Goal: Task Accomplishment & Management: Manage account settings

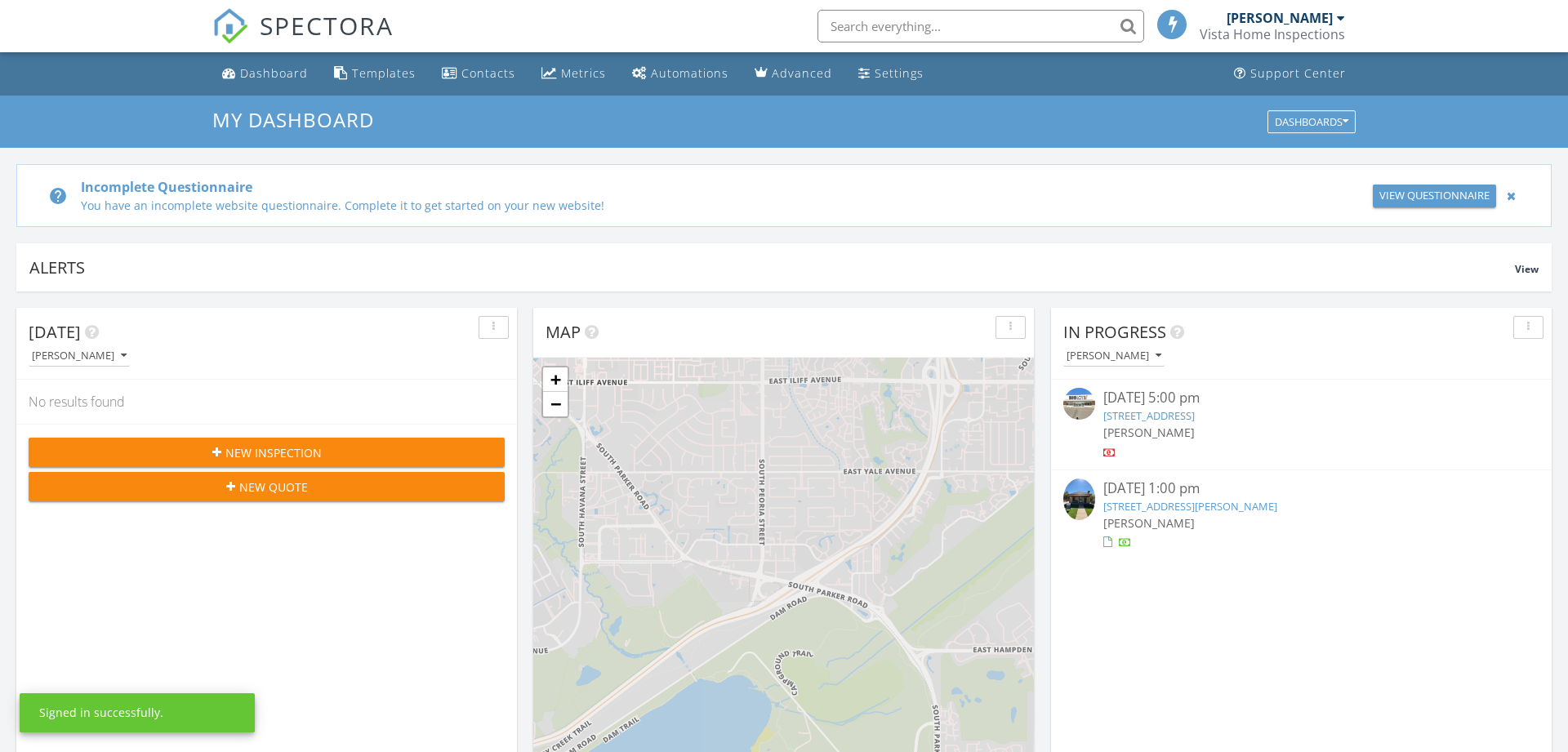
scroll to position [1487, 1569]
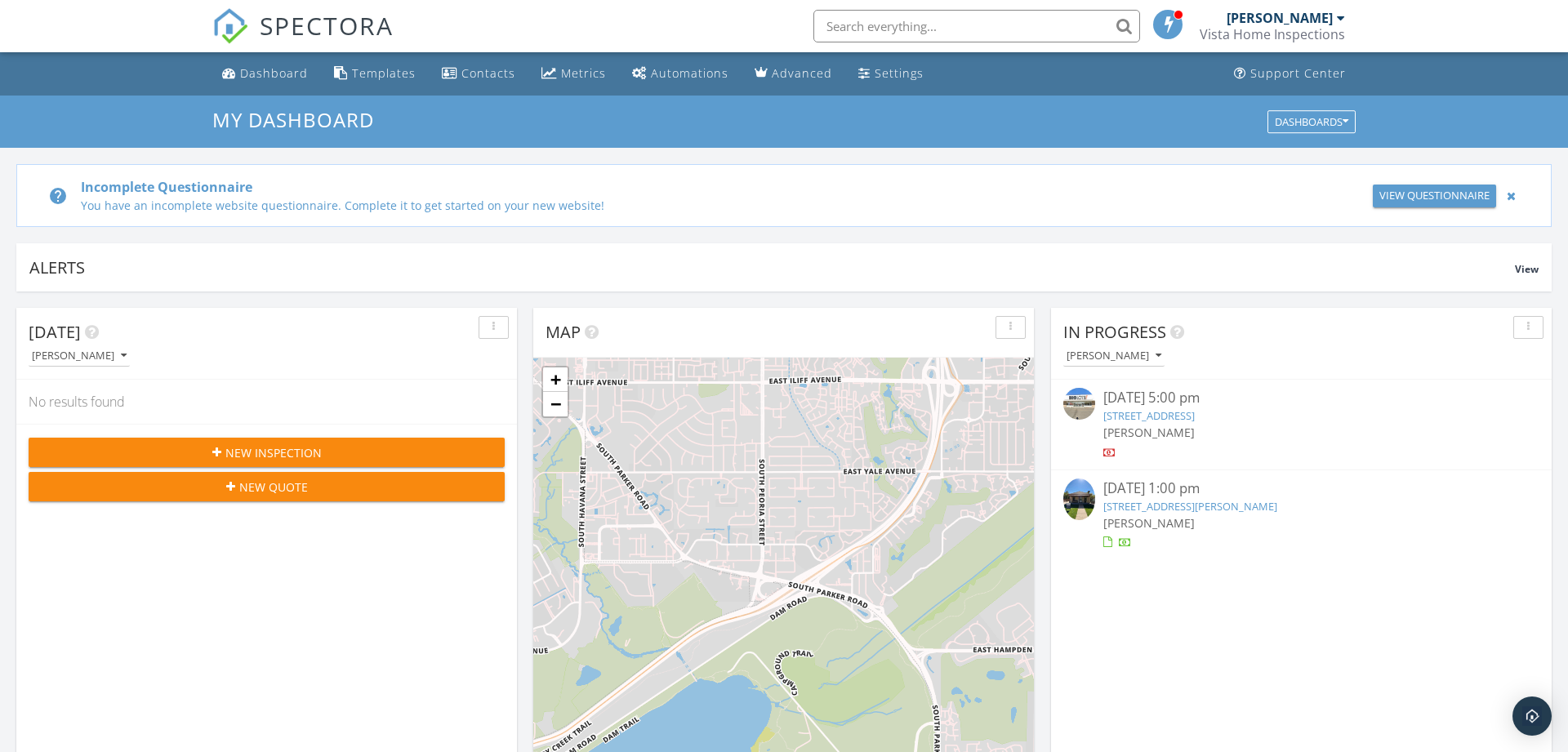
click at [1223, 505] on link "[STREET_ADDRESS][PERSON_NAME]" at bounding box center [1191, 507] width 174 height 15
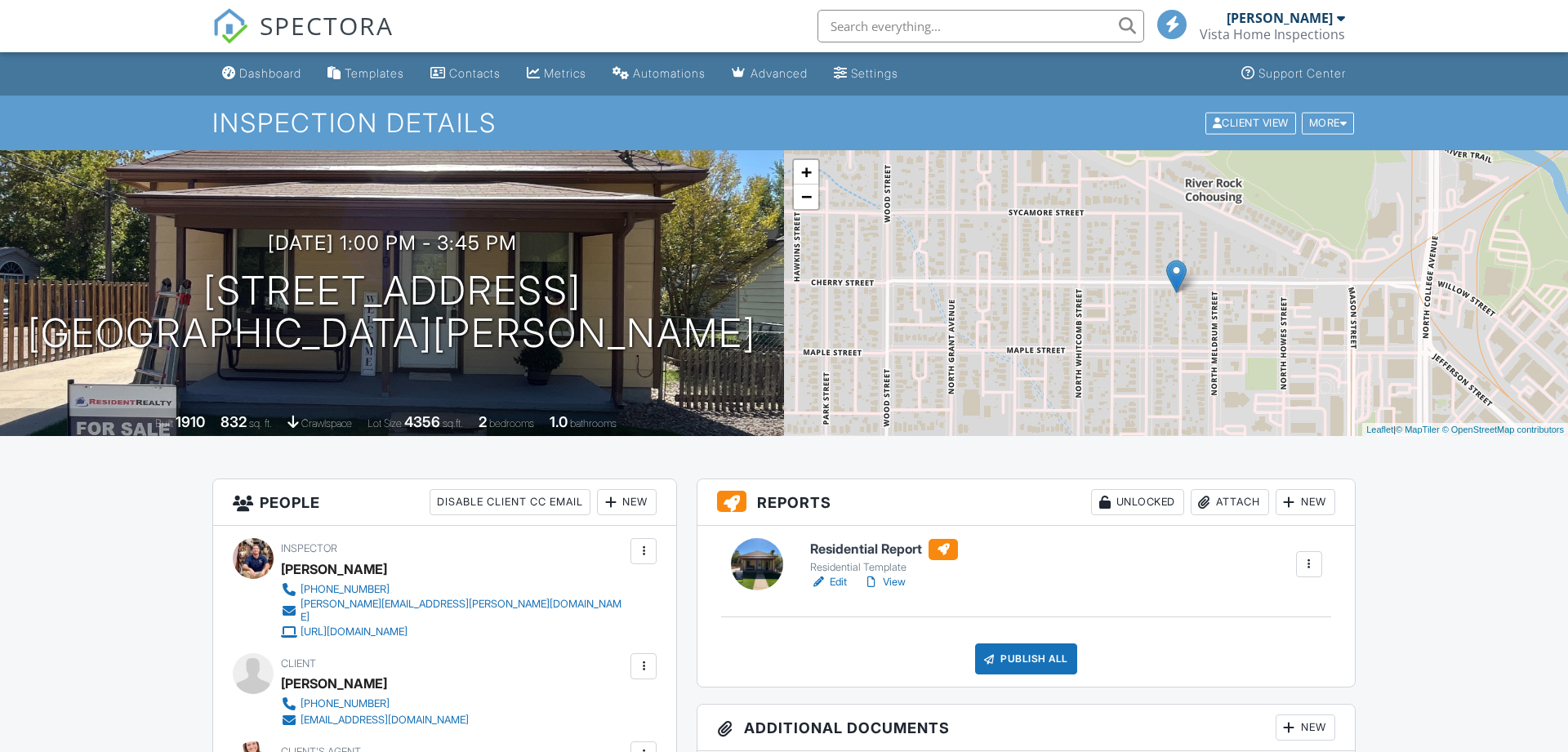
click at [892, 581] on link "View" at bounding box center [884, 582] width 43 height 16
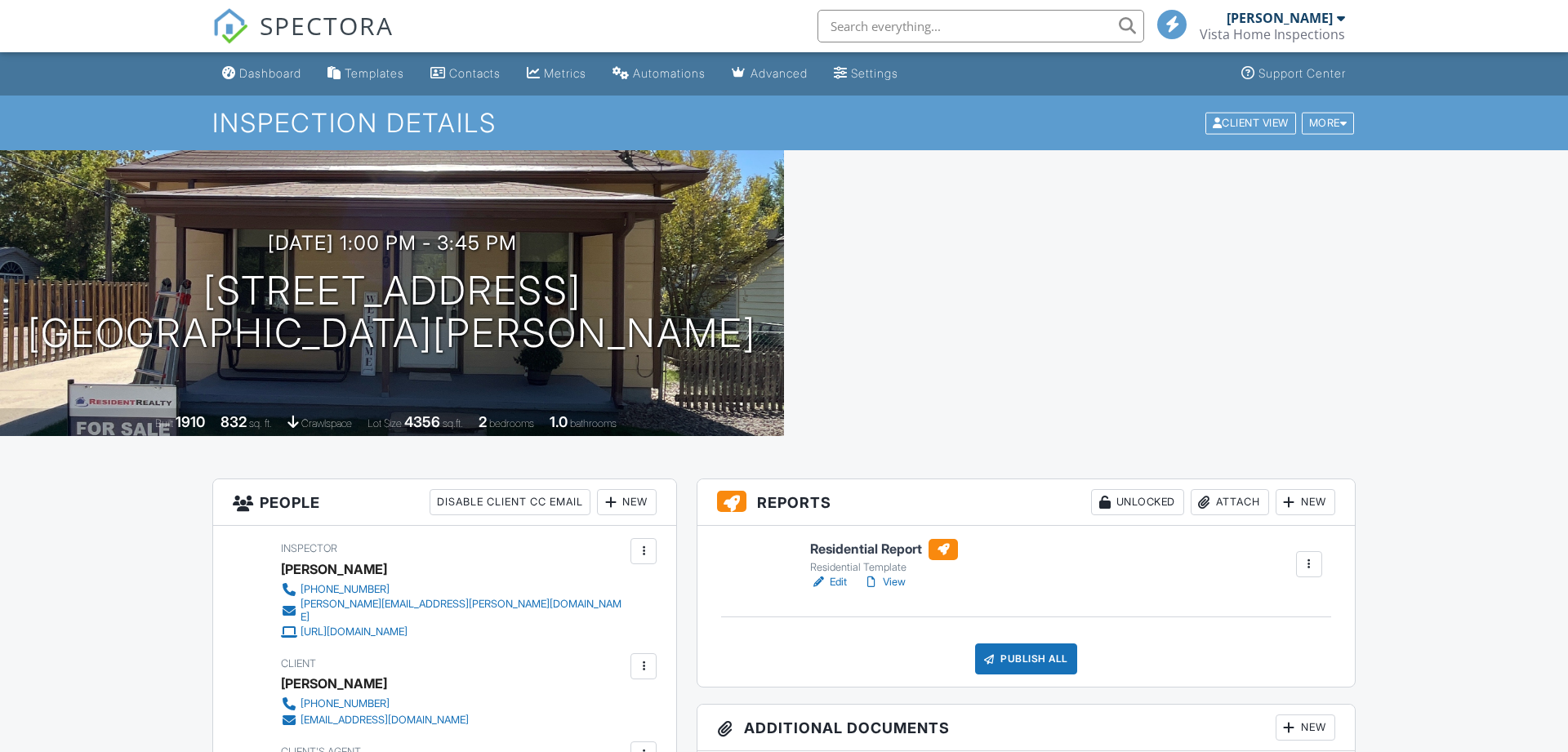
click at [847, 584] on link "Edit" at bounding box center [828, 582] width 37 height 16
